Goal: Find specific page/section: Locate a particular part of the current website

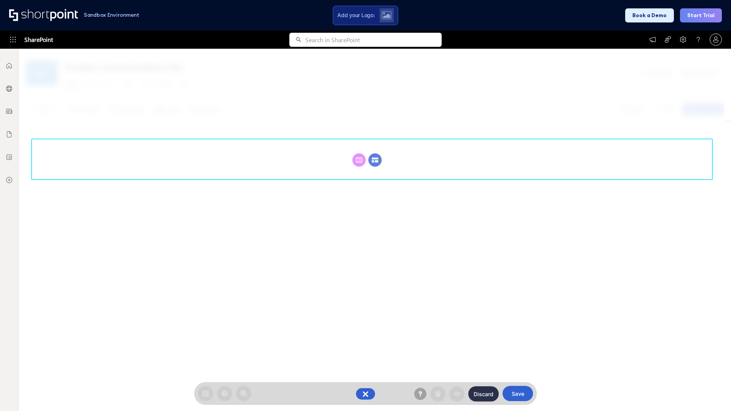
click at [375, 160] on circle at bounding box center [374, 159] width 13 height 13
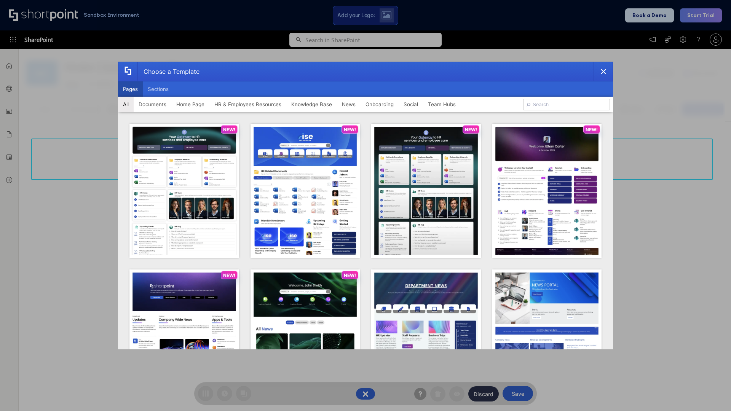
click at [130, 89] on button "Pages" at bounding box center [130, 88] width 25 height 15
type input "News Portal 6"
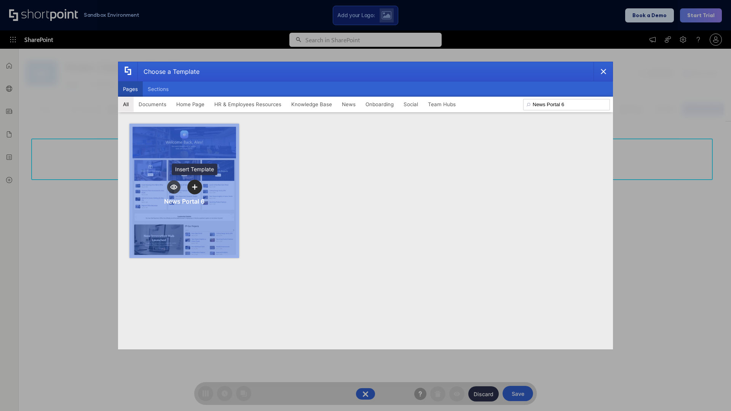
click at [194, 187] on icon "template selector" at bounding box center [194, 186] width 5 height 5
